Goal: Transaction & Acquisition: Purchase product/service

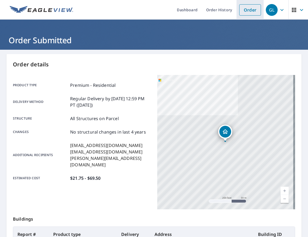
click at [239, 8] on link "Order" at bounding box center [250, 9] width 22 height 11
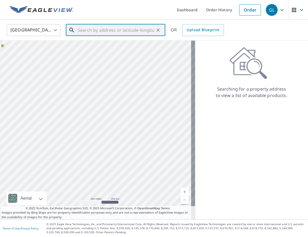
click at [79, 27] on input "text" at bounding box center [116, 30] width 77 height 15
paste input "[STREET_ADDRESS]"
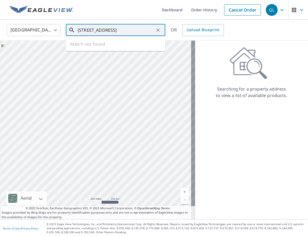
type input "[STREET_ADDRESS]"
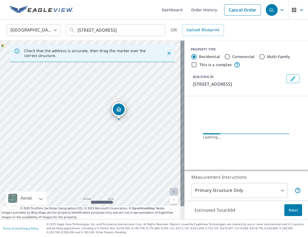
drag, startPoint x: 72, startPoint y: 129, endPoint x: 134, endPoint y: 146, distance: 64.0
click at [134, 146] on div "[STREET_ADDRESS]" at bounding box center [92, 130] width 184 height 179
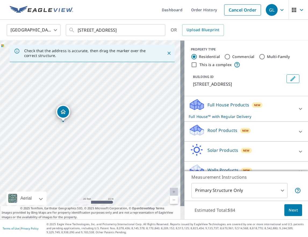
drag, startPoint x: 71, startPoint y: 118, endPoint x: 64, endPoint y: 114, distance: 7.7
click at [285, 132] on div "Roof Products New" at bounding box center [240, 131] width 105 height 15
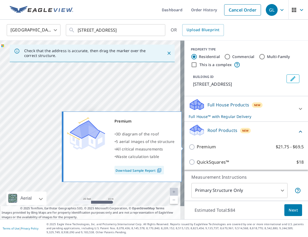
click at [189, 145] on input "Premium $21.75 - $69.5" at bounding box center [192, 147] width 8 height 6
checkbox input "true"
checkbox input "false"
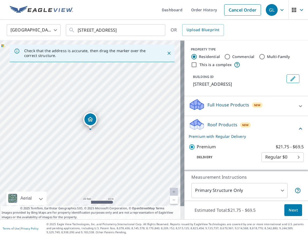
click at [288, 212] on span "Next" at bounding box center [292, 210] width 9 height 7
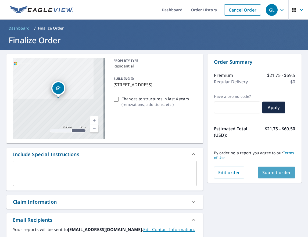
click at [277, 176] on button "Submit order" at bounding box center [276, 172] width 37 height 12
checkbox input "true"
